Goal: Task Accomplishment & Management: Use online tool/utility

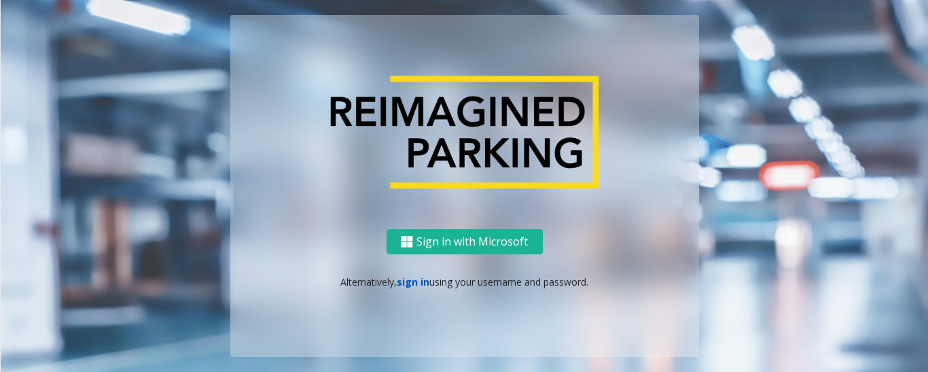
click at [415, 279] on link "sign in" at bounding box center [413, 281] width 33 height 13
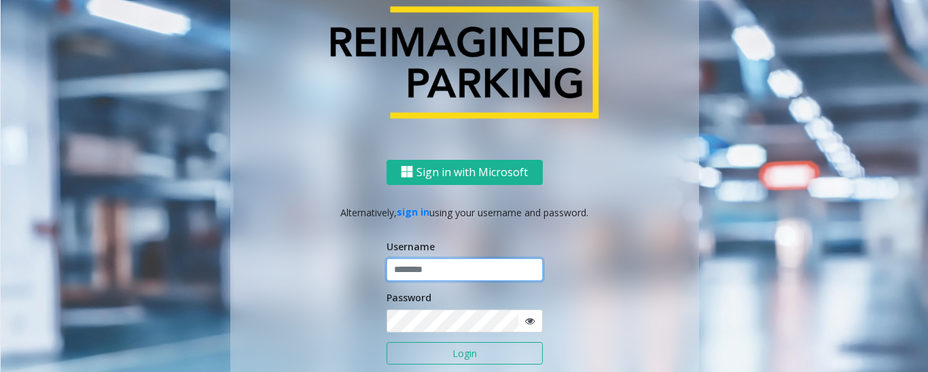
type input "*********"
click at [461, 347] on button "Login" at bounding box center [465, 353] width 156 height 23
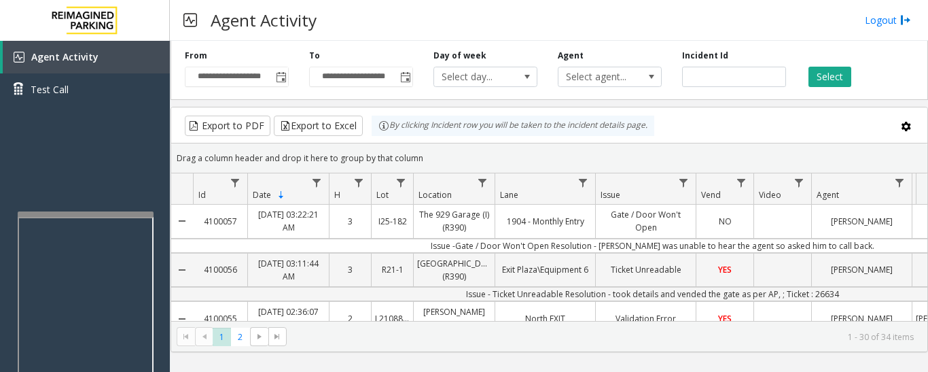
click at [135, 229] on div at bounding box center [86, 370] width 136 height 319
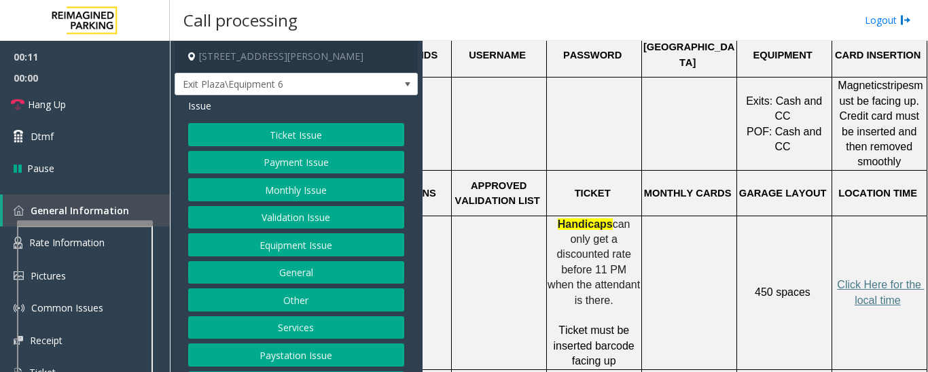
scroll to position [476, 174]
click at [218, 136] on button "Ticket Issue" at bounding box center [296, 134] width 216 height 23
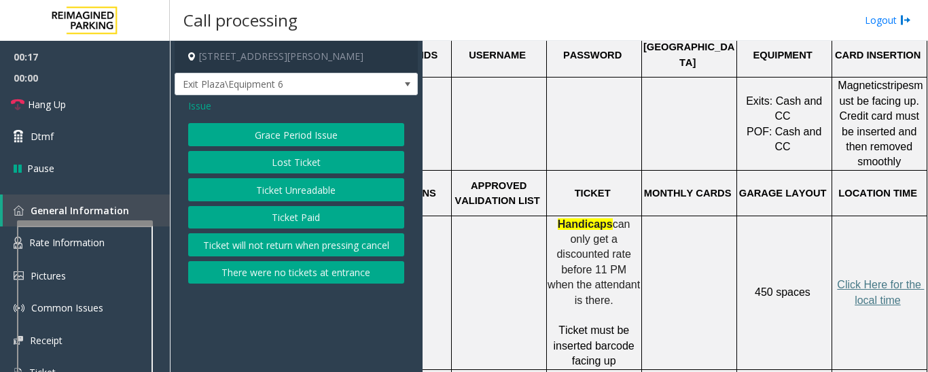
click at [279, 196] on button "Ticket Unreadable" at bounding box center [296, 189] width 216 height 23
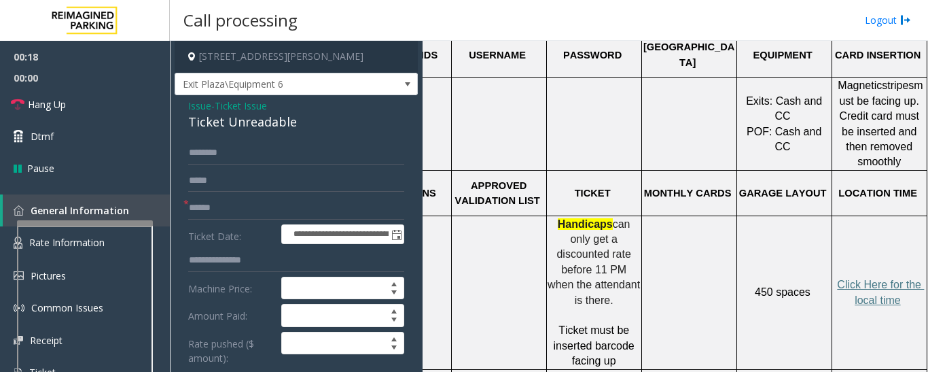
click at [216, 120] on div "Ticket Unreadable" at bounding box center [296, 122] width 216 height 18
click at [200, 110] on span "Issue" at bounding box center [199, 106] width 23 height 14
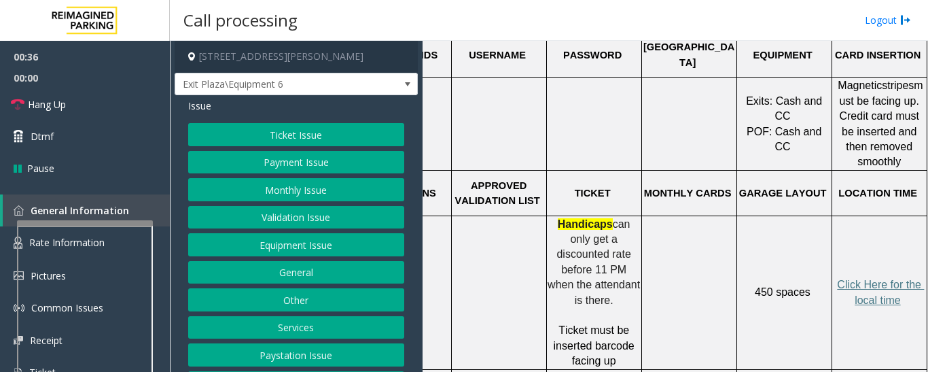
click at [293, 245] on button "Equipment Issue" at bounding box center [296, 244] width 216 height 23
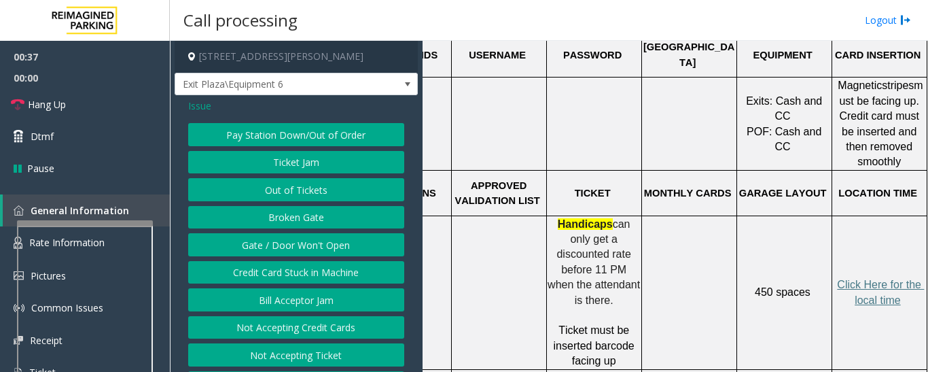
click at [274, 156] on button "Ticket Jam" at bounding box center [296, 162] width 216 height 23
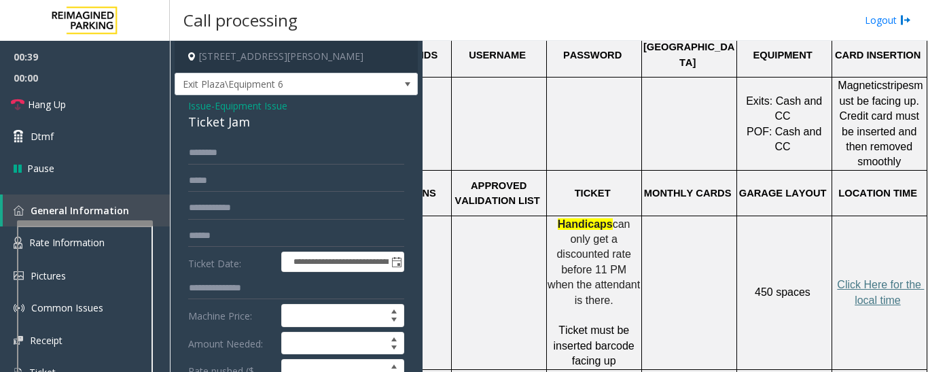
click at [226, 128] on div "Ticket Jam" at bounding box center [296, 122] width 216 height 18
copy div "Ticket Jam"
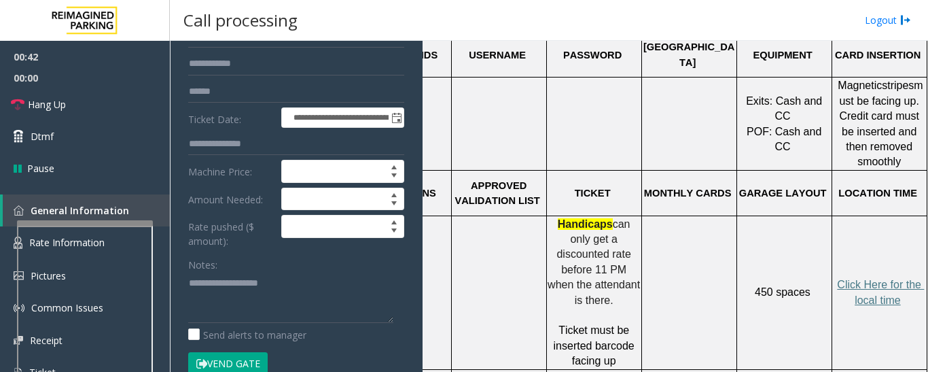
scroll to position [204, 0]
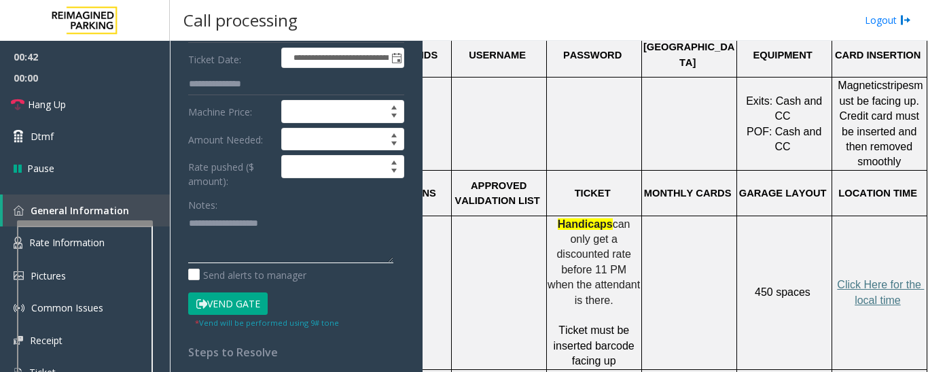
click at [260, 226] on textarea at bounding box center [290, 237] width 205 height 51
paste textarea "**********"
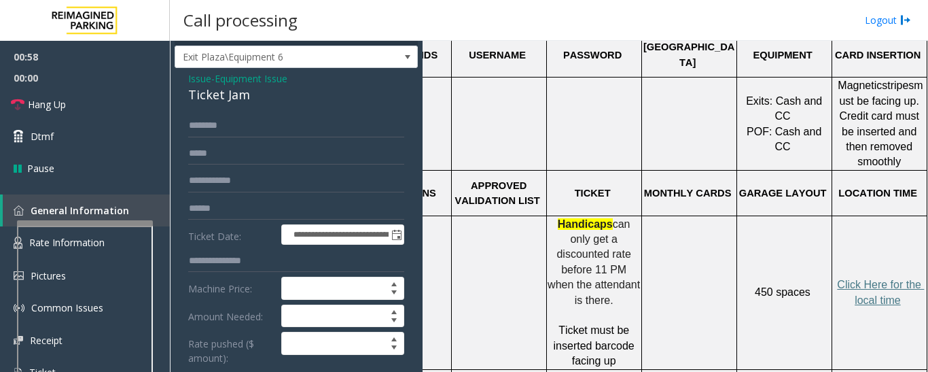
scroll to position [0, 0]
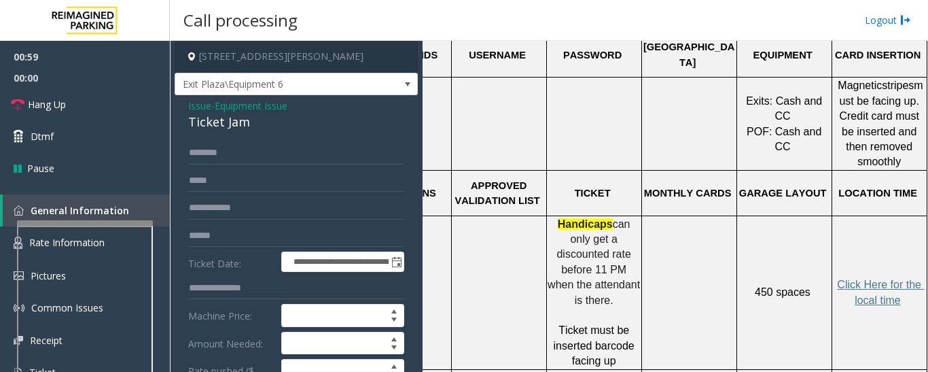
type textarea "**********"
click at [226, 154] on input "text" at bounding box center [296, 152] width 216 height 23
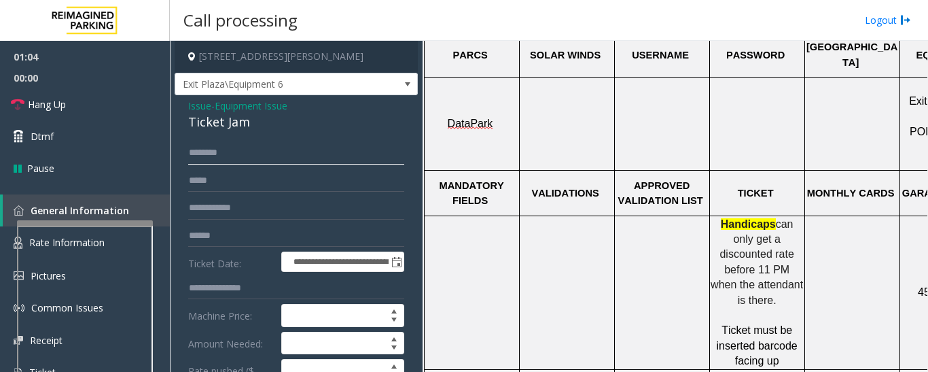
click at [221, 152] on input "text" at bounding box center [296, 152] width 216 height 23
click at [231, 234] on input "text" at bounding box center [296, 235] width 216 height 23
type input "******"
click at [249, 144] on input "text" at bounding box center [296, 152] width 216 height 23
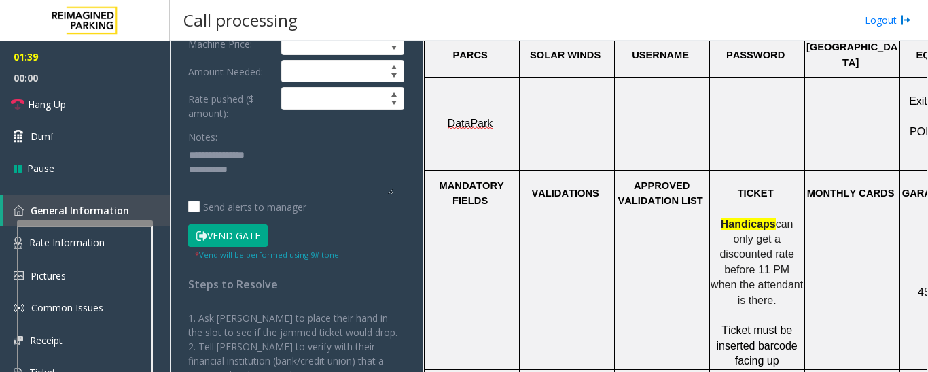
type input "*******"
click at [255, 236] on button "Vend Gate" at bounding box center [227, 235] width 79 height 23
click at [276, 179] on textarea at bounding box center [290, 169] width 205 height 51
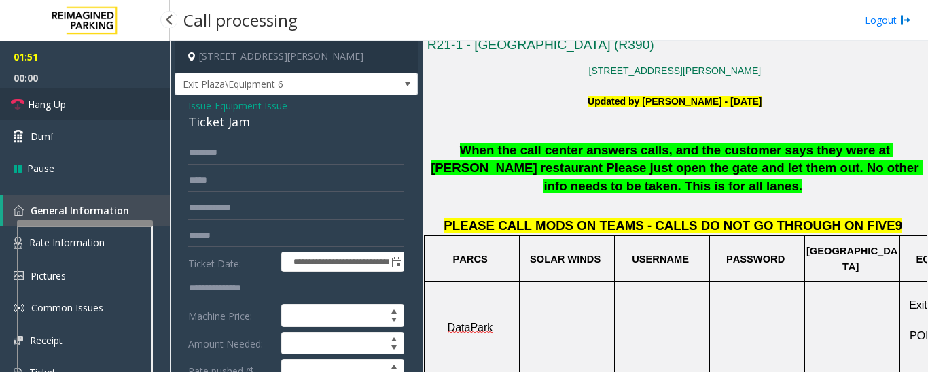
type textarea "**********"
click at [0, 99] on link "Hang Up" at bounding box center [85, 104] width 170 height 32
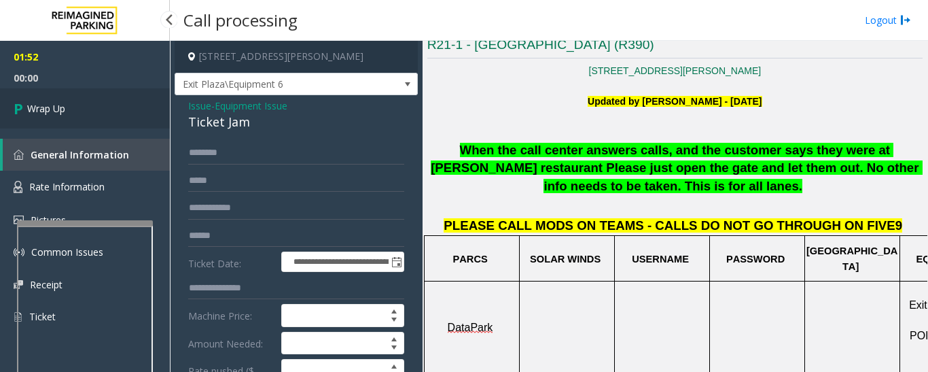
click at [68, 118] on link "Wrap Up" at bounding box center [85, 108] width 170 height 40
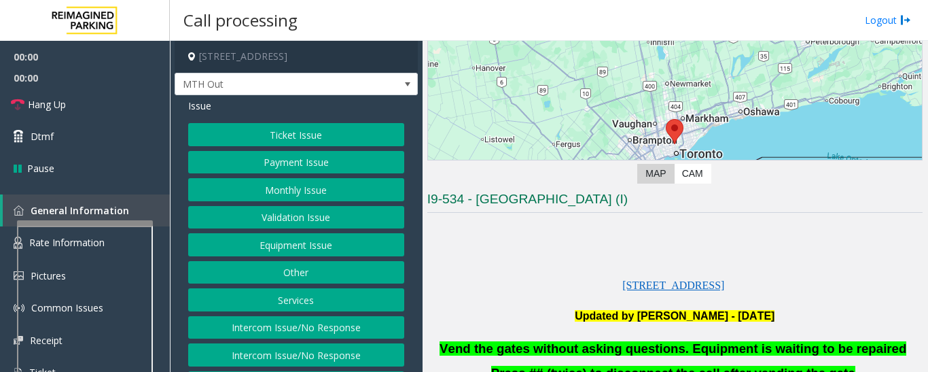
scroll to position [272, 0]
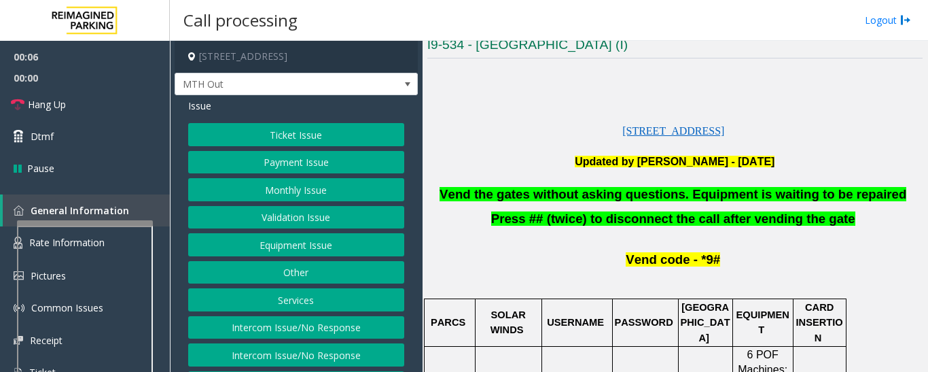
click at [353, 241] on button "Equipment Issue" at bounding box center [296, 244] width 216 height 23
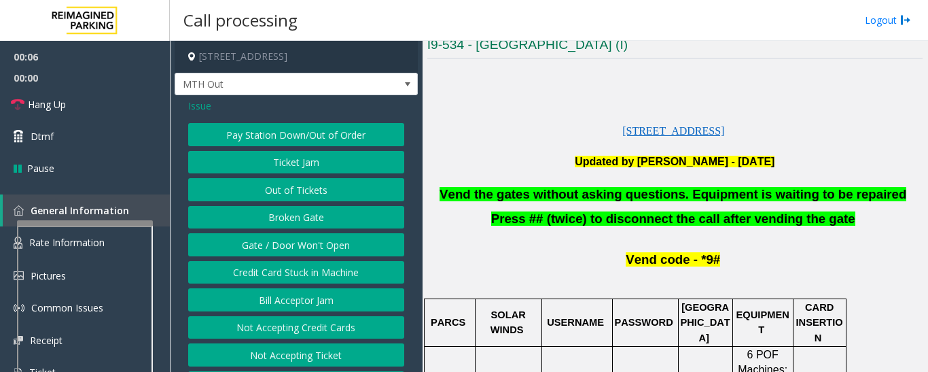
click at [336, 244] on button "Gate / Door Won't Open" at bounding box center [296, 244] width 216 height 23
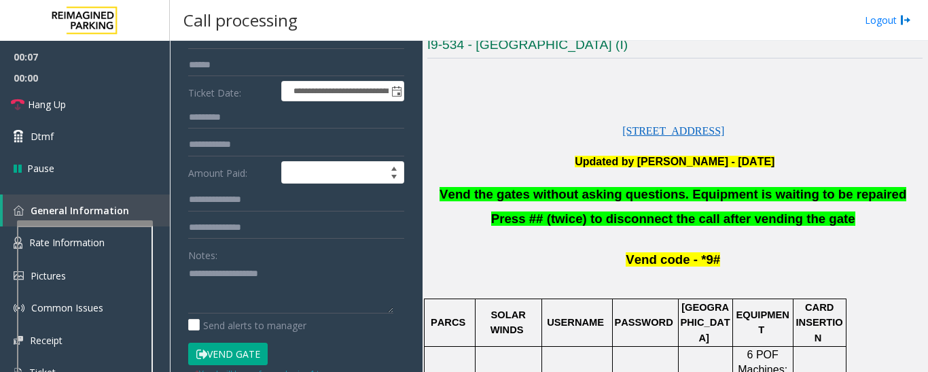
scroll to position [204, 0]
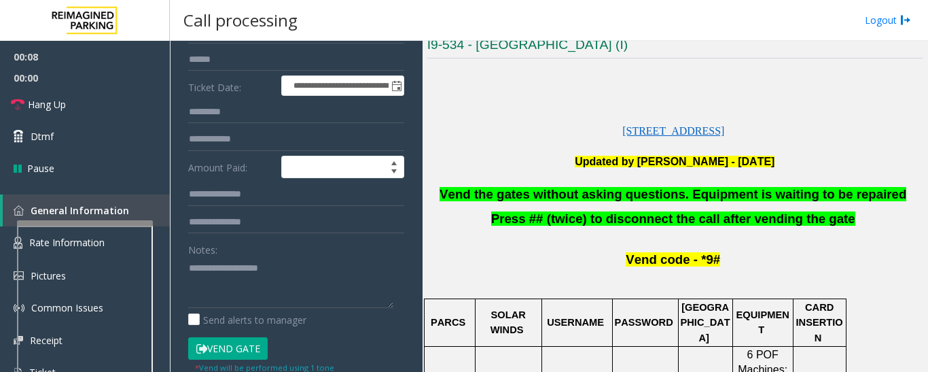
click at [499, 198] on span "Vend the gates without asking questions. Equipment is waiting to be repaired" at bounding box center [673, 194] width 467 height 14
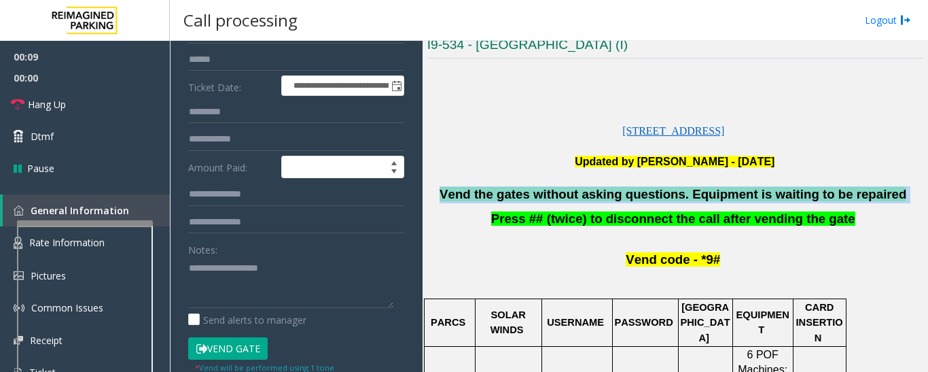
click at [499, 198] on span "Vend the gates without asking questions. Equipment is waiting to be repaired" at bounding box center [673, 194] width 467 height 14
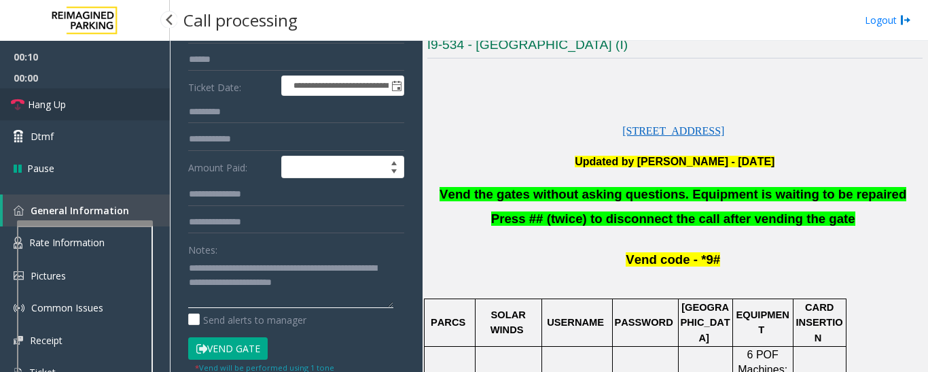
type textarea "**********"
click at [74, 103] on link "Hang Up" at bounding box center [85, 104] width 170 height 32
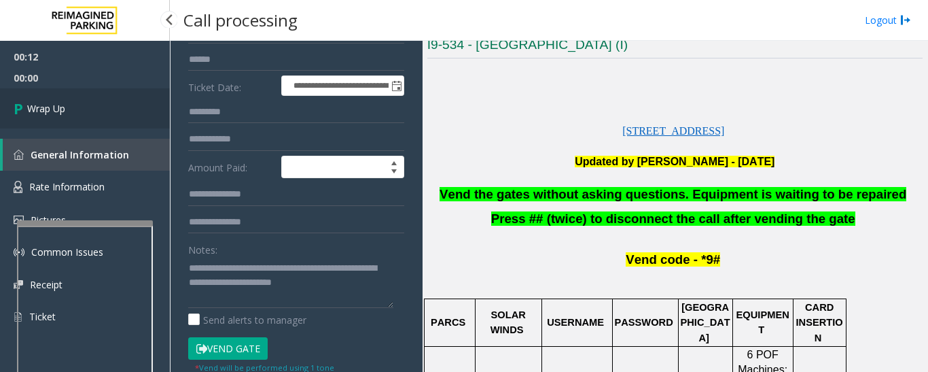
click at [50, 102] on span "Wrap Up" at bounding box center [46, 108] width 38 height 14
